Goal: Find contact information: Find contact information

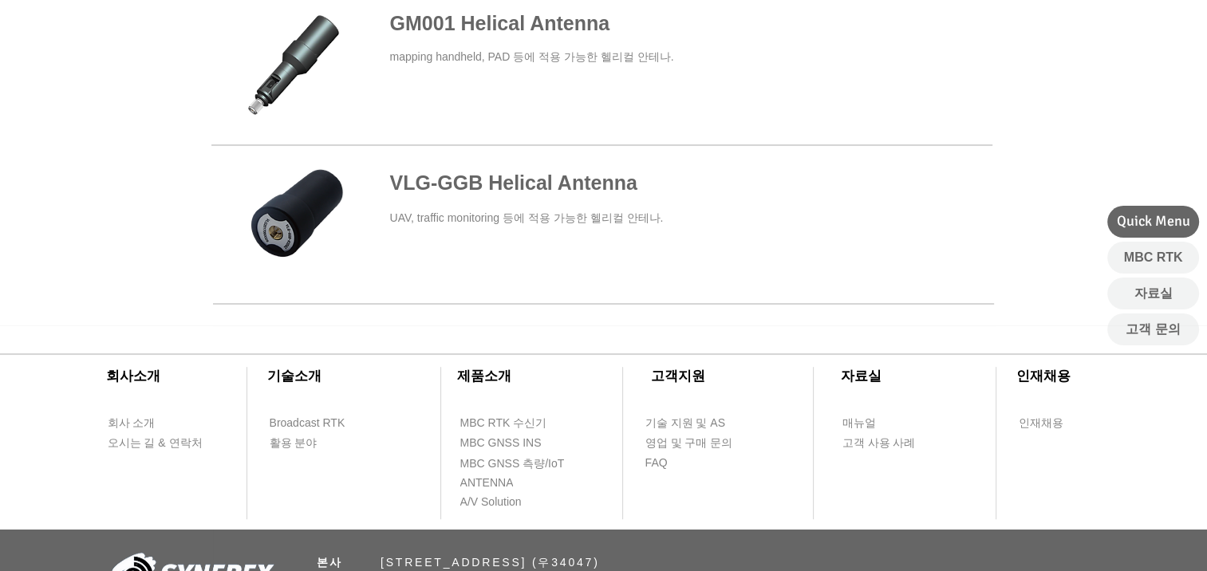
scroll to position [1016, 0]
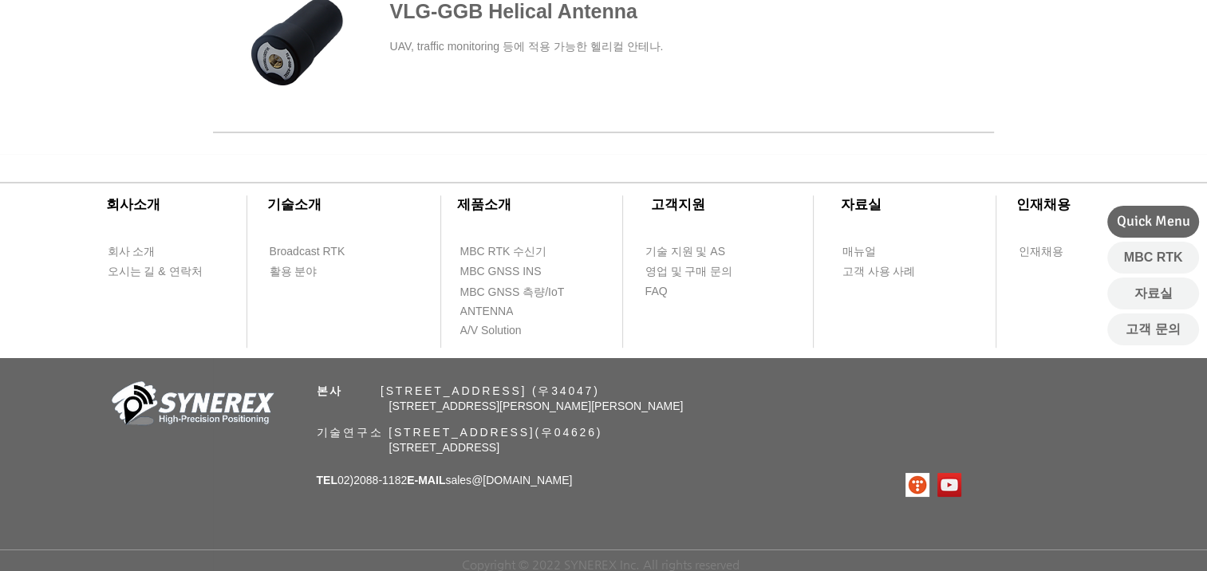
click at [603, 426] on span "기술연구소 [STREET_ADDRESS](우04626)" at bounding box center [460, 432] width 286 height 13
click at [136, 264] on span "오시는 길 & 연락처" at bounding box center [155, 272] width 95 height 16
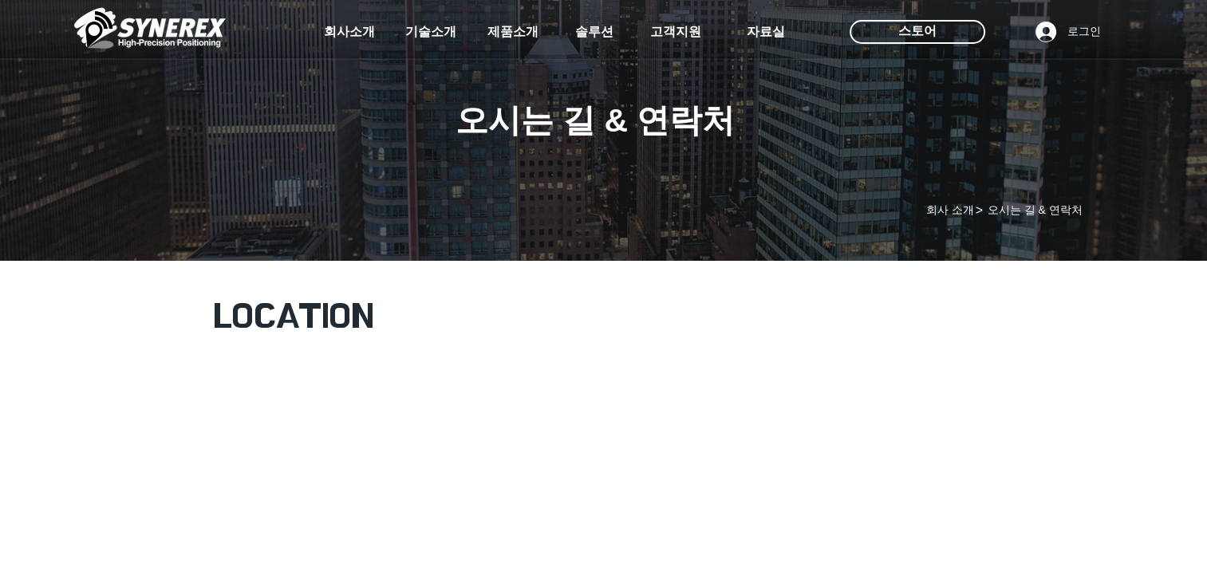
click at [136, 262] on div "main content" at bounding box center [603, 507] width 1207 height 527
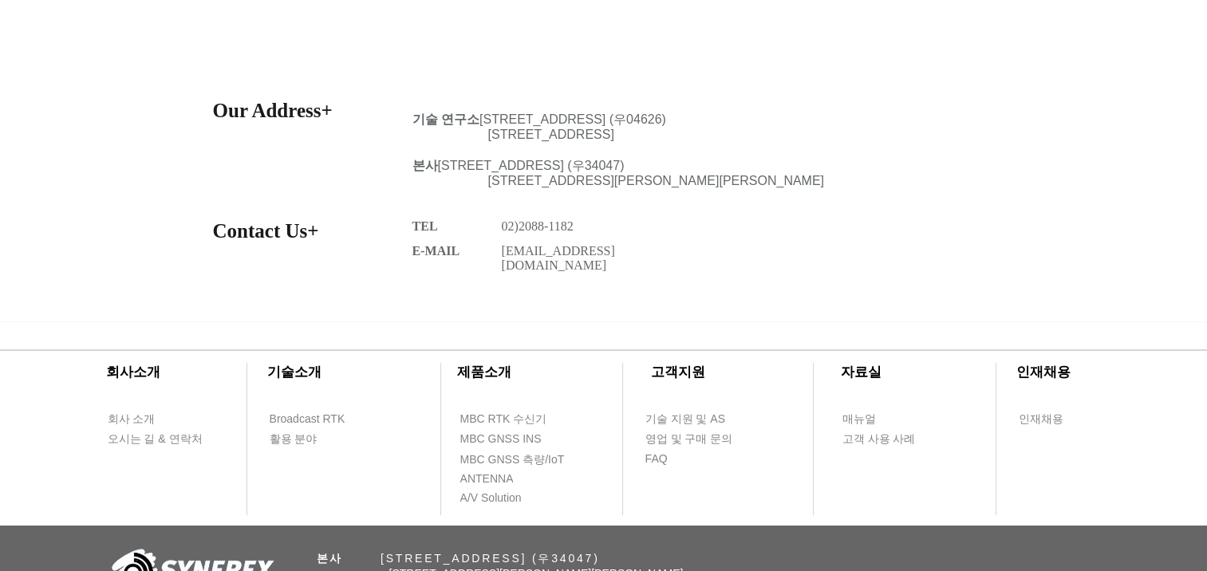
scroll to position [680, 0]
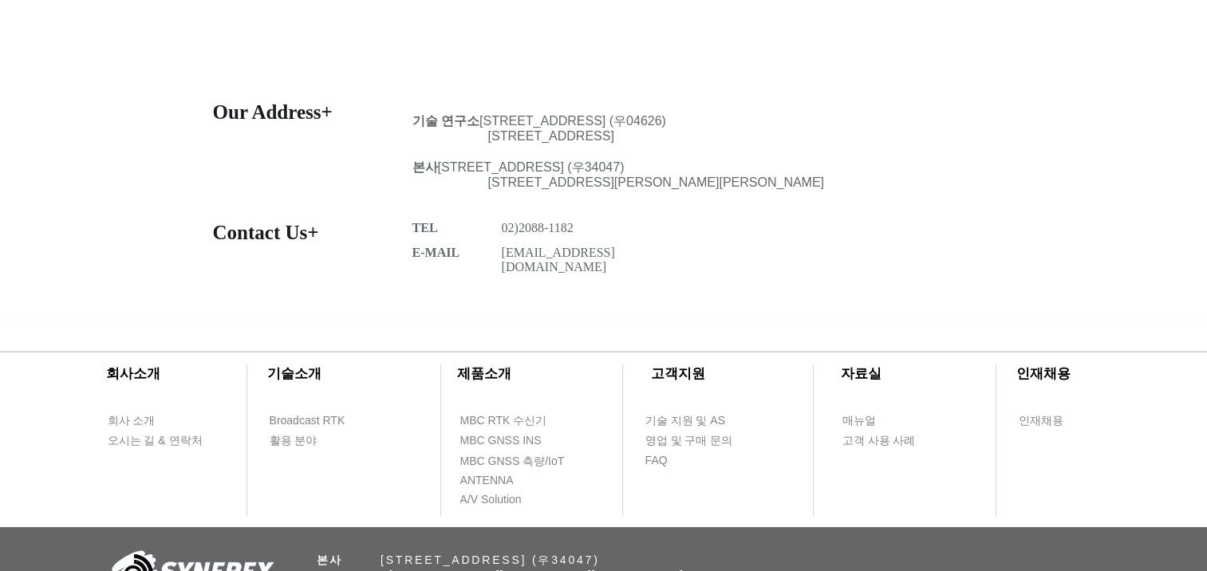
click at [998, 140] on div at bounding box center [603, 207] width 1207 height 231
click at [492, 413] on span "MBC RTK 수신기" at bounding box center [503, 421] width 87 height 16
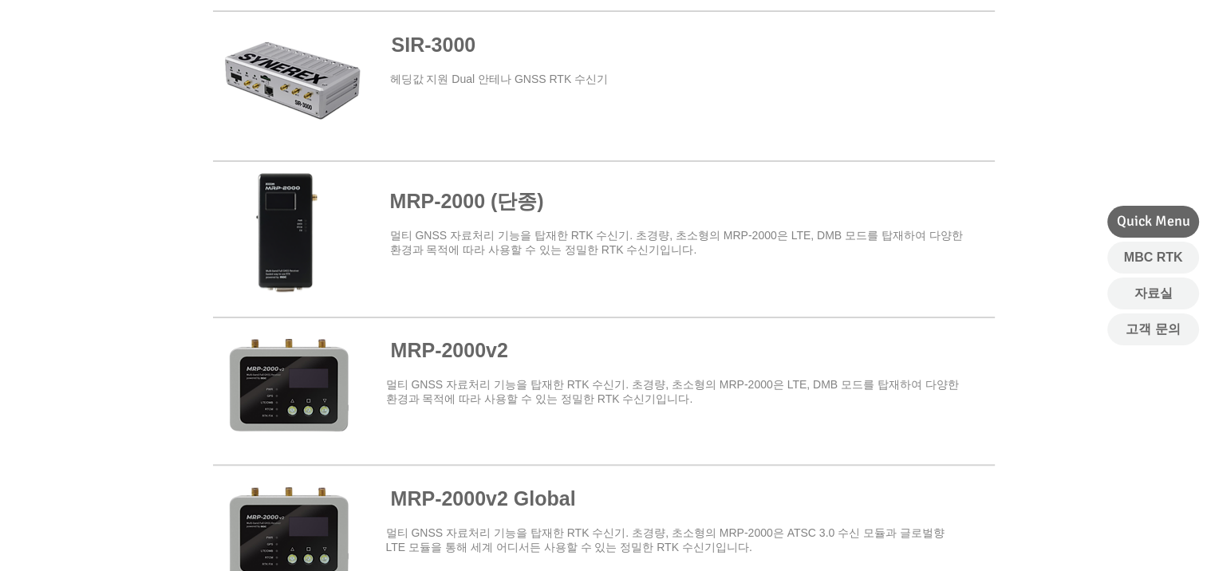
scroll to position [1097, 0]
click at [492, 412] on span at bounding box center [604, 389] width 782 height 140
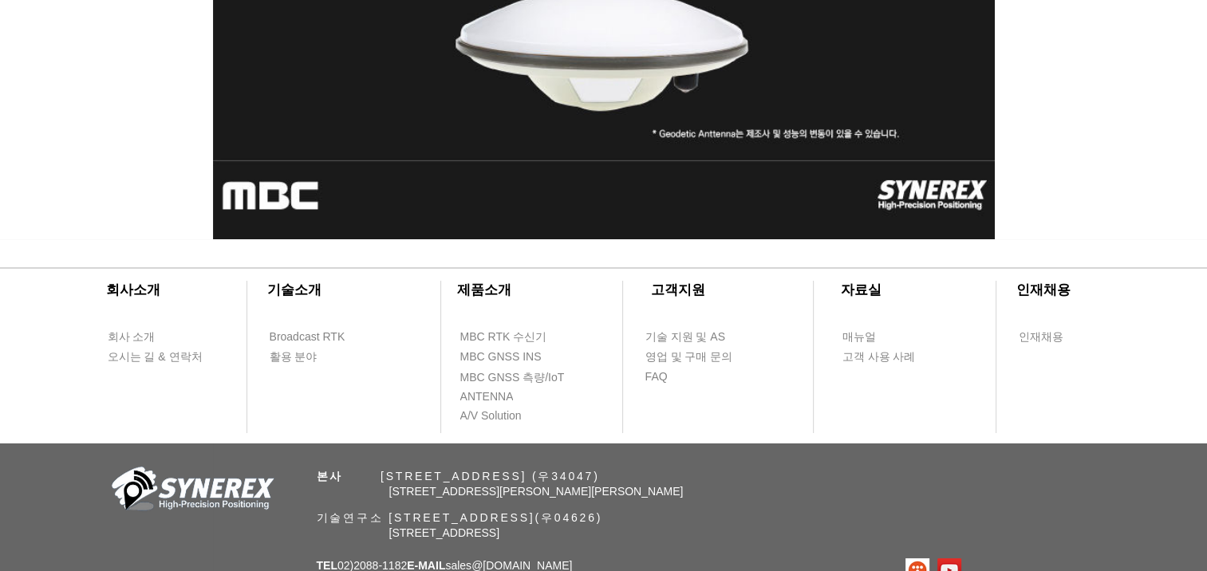
scroll to position [5637, 0]
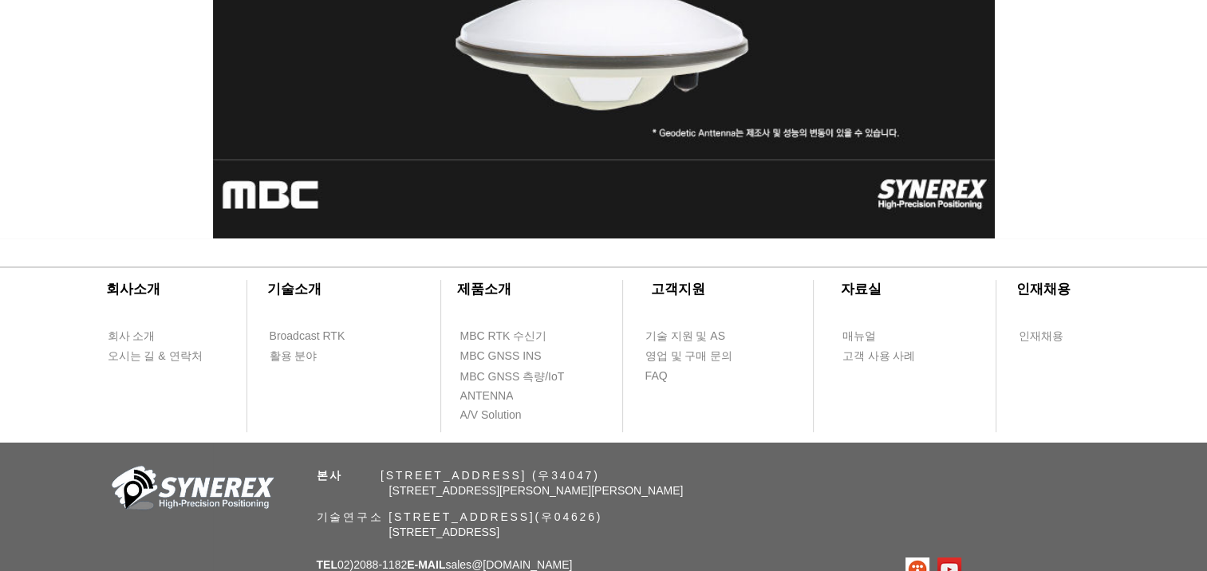
click at [817, 511] on p "기술연구소 [STREET_ADDRESS](우04626)" at bounding box center [634, 517] width 634 height 15
